Goal: Understand process/instructions

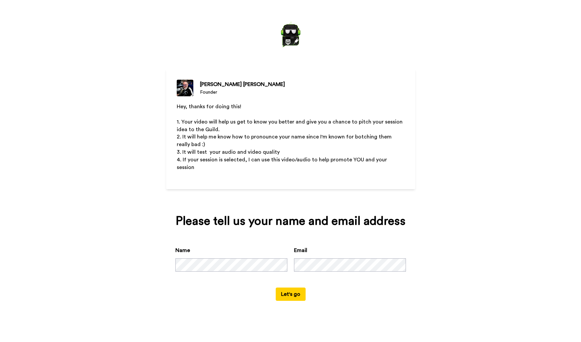
click at [298, 288] on button "Let's go" at bounding box center [291, 294] width 30 height 13
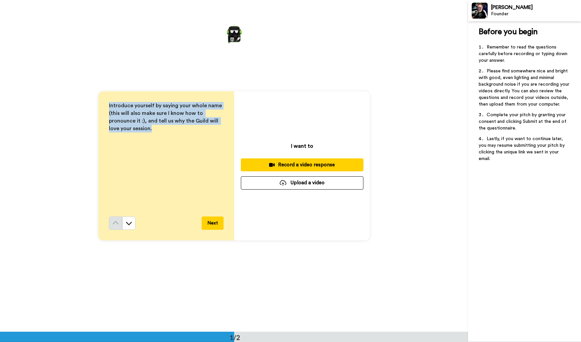
drag, startPoint x: 107, startPoint y: 105, endPoint x: 150, endPoint y: 128, distance: 48.3
click at [150, 128] on p "Introduce yourself by saying your whole name (this will also make sure I know h…" at bounding box center [166, 117] width 115 height 30
copy span "Introduce yourself by saying your whole name (this will also make sure I know h…"
click at [123, 221] on button at bounding box center [128, 223] width 13 height 13
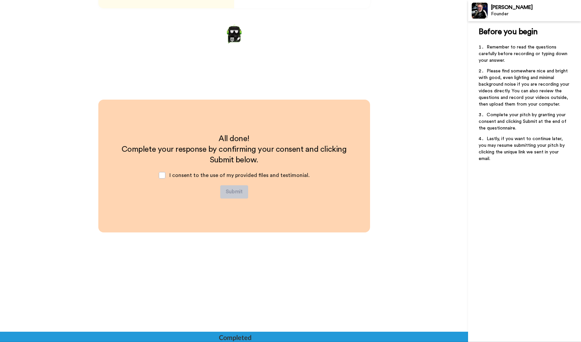
scroll to position [233, 0]
click at [163, 175] on span at bounding box center [162, 175] width 7 height 7
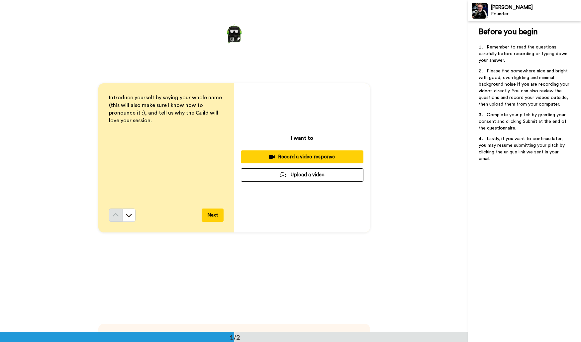
scroll to position [0, 0]
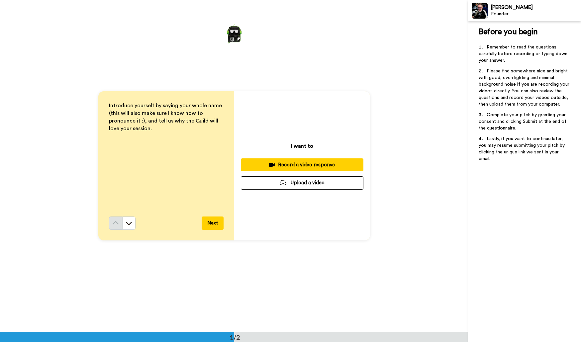
click at [208, 223] on button "Next" at bounding box center [213, 223] width 22 height 13
